Goal: Transaction & Acquisition: Book appointment/travel/reservation

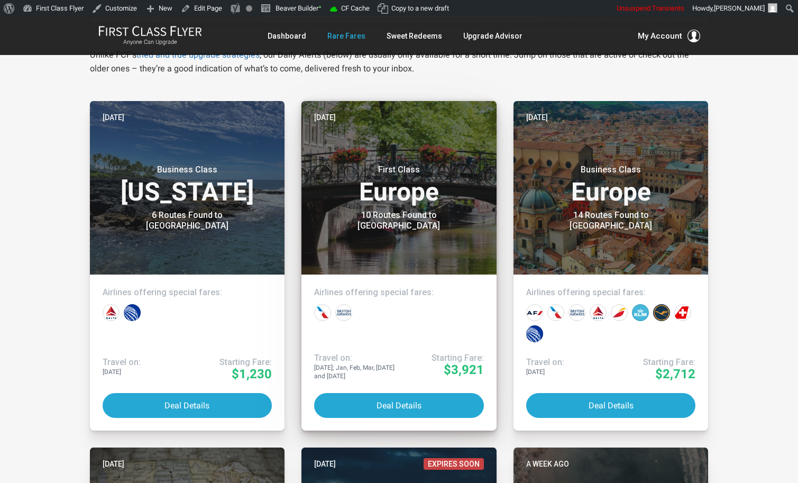
scroll to position [194, 0]
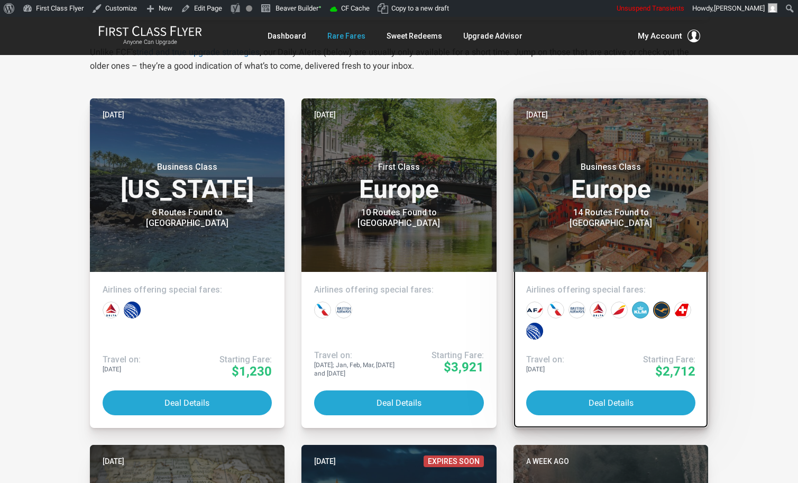
click at [566, 202] on h3 "Business Class Europe" at bounding box center [611, 182] width 170 height 40
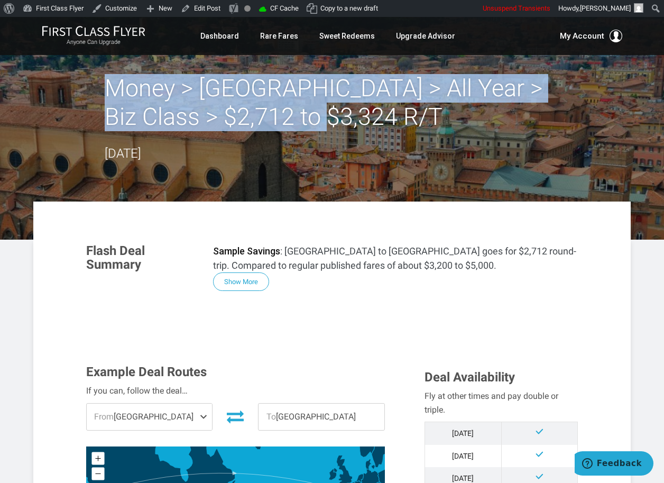
drag, startPoint x: 324, startPoint y: 115, endPoint x: 106, endPoint y: 87, distance: 219.5
click at [106, 87] on h2 "Money > Bologna > All Year > Biz Class > $2,712 to $3,324 R/T" at bounding box center [332, 102] width 455 height 57
copy h2 "Money > Bologna > All Year > Biz Class > $2,712 to $3,324 R/T"
click at [262, 281] on button "Show More" at bounding box center [241, 282] width 56 height 18
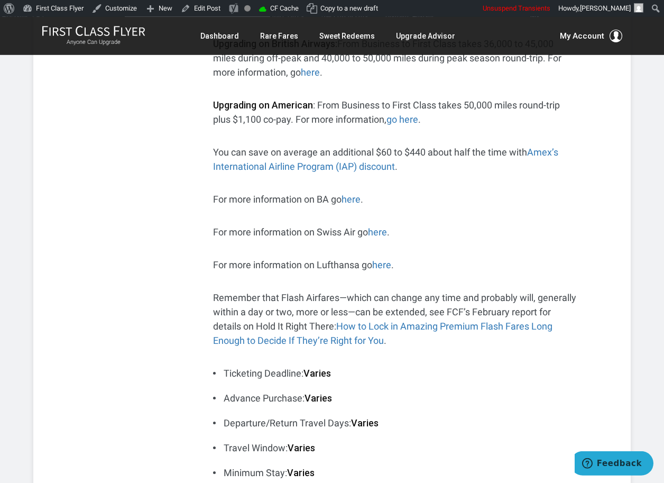
scroll to position [25, 0]
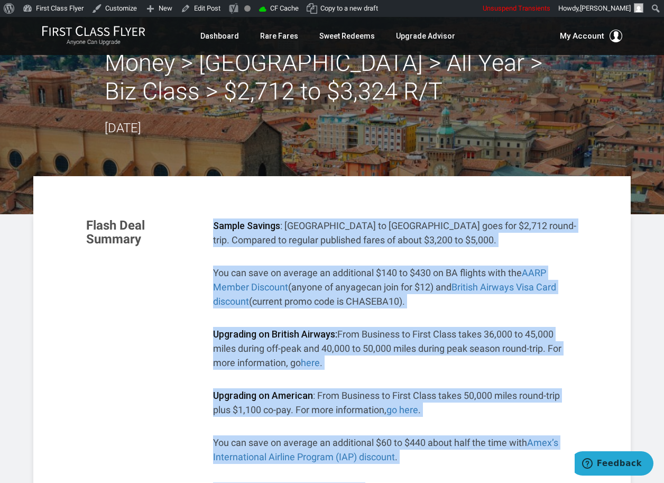
drag, startPoint x: 412, startPoint y: 256, endPoint x: 212, endPoint y: 226, distance: 202.6
copy div "Sample Savings : Chicago to Bologna goes for $2,712 round-trip. Compared to reg…"
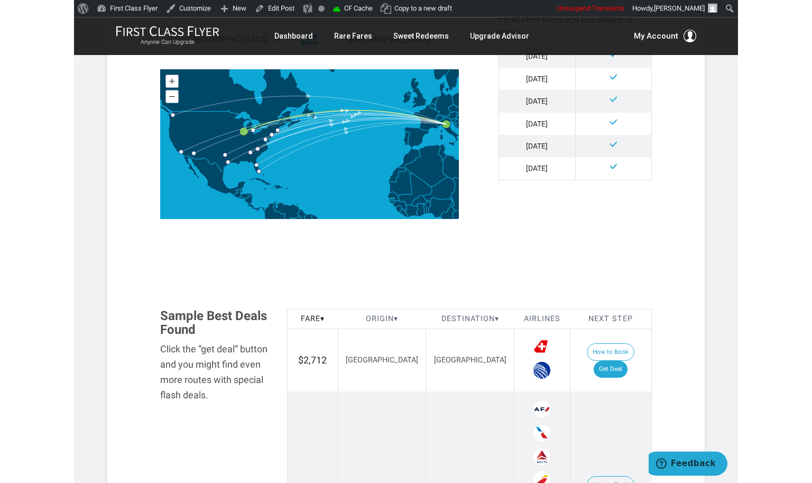
scroll to position [1319, 0]
